Goal: Check status

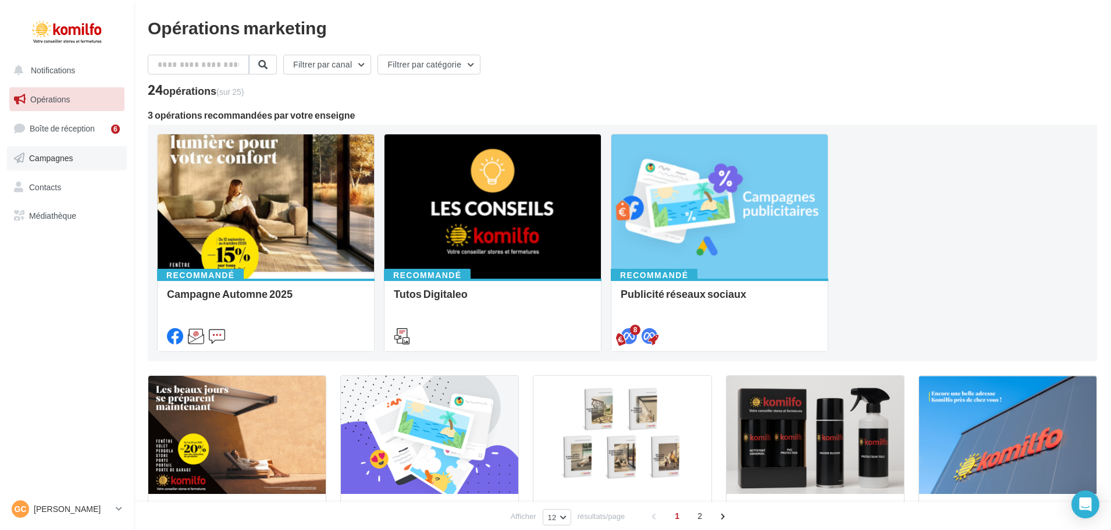
click at [69, 160] on span "Campagnes" at bounding box center [51, 158] width 44 height 10
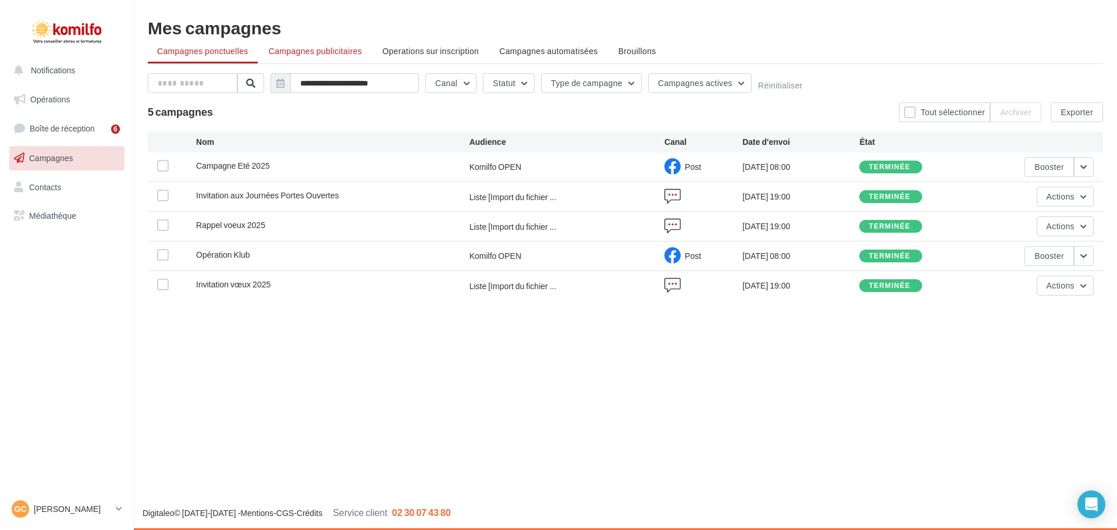
click at [295, 55] on span "Campagnes publicitaires" at bounding box center [315, 51] width 93 height 10
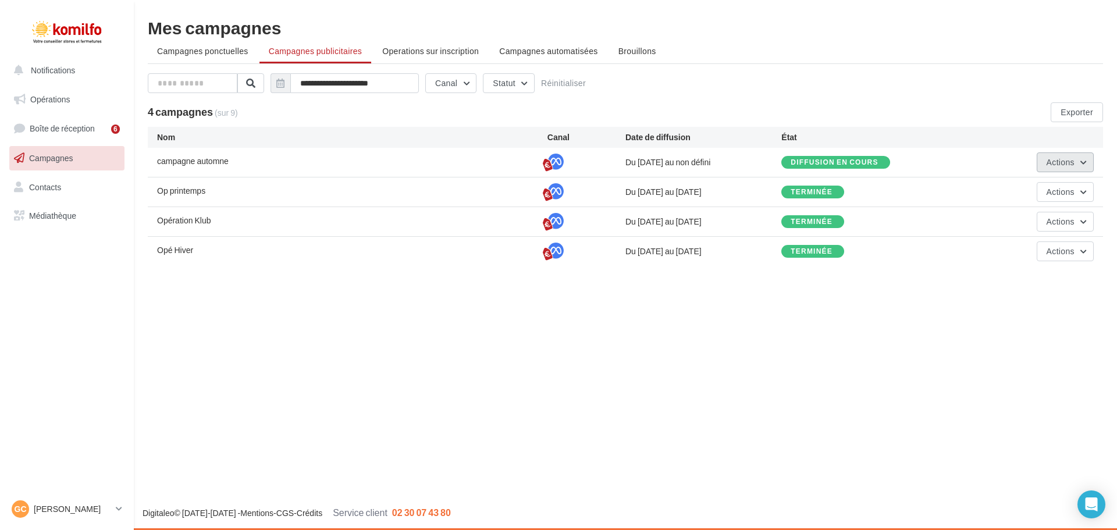
click at [1051, 169] on button "Actions" at bounding box center [1064, 162] width 57 height 20
click at [1023, 220] on button "Voir les résultats" at bounding box center [1035, 220] width 116 height 30
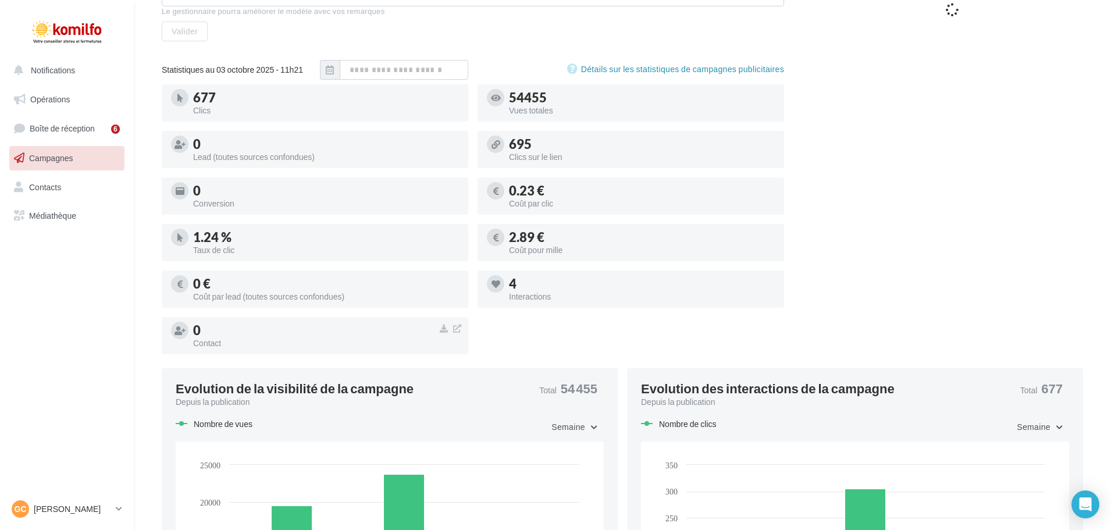
scroll to position [179, 0]
